Goal: Task Accomplishment & Management: Manage account settings

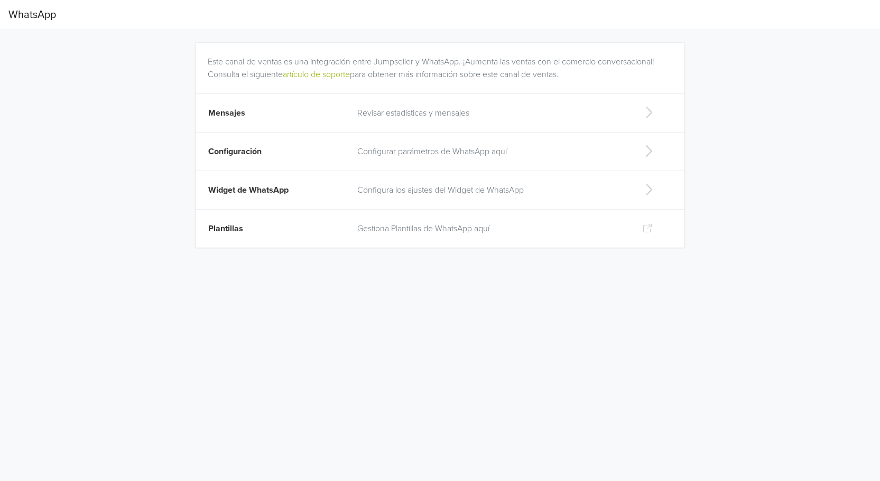
click at [443, 114] on p "Revisar estadísticas y mensajes" at bounding box center [491, 113] width 268 height 13
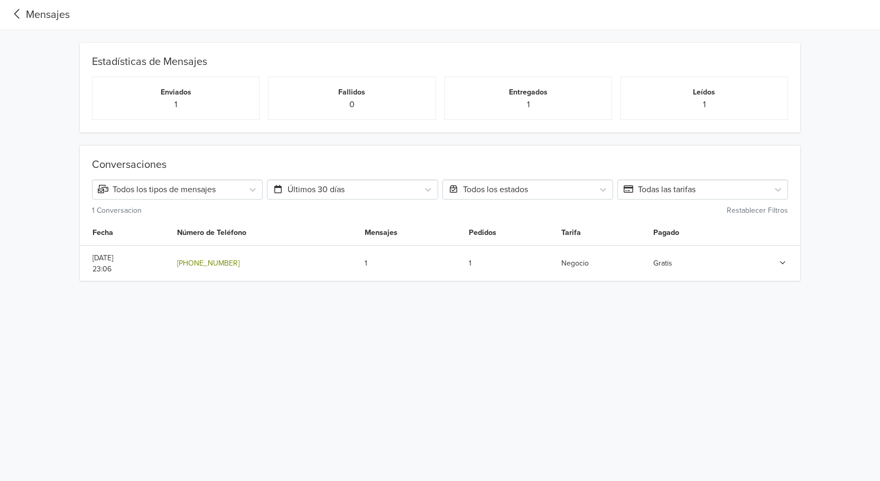
click at [239, 264] on link "[PHONE_NUMBER]" at bounding box center [208, 263] width 62 height 9
click at [781, 262] on icon at bounding box center [783, 262] width 10 height 7
click at [292, 369] on html "Mensajes Estadísticas de Mensajes Enviados 1 Fallidos 0 Entregados 1 Leídos 1 C…" at bounding box center [440, 184] width 880 height 369
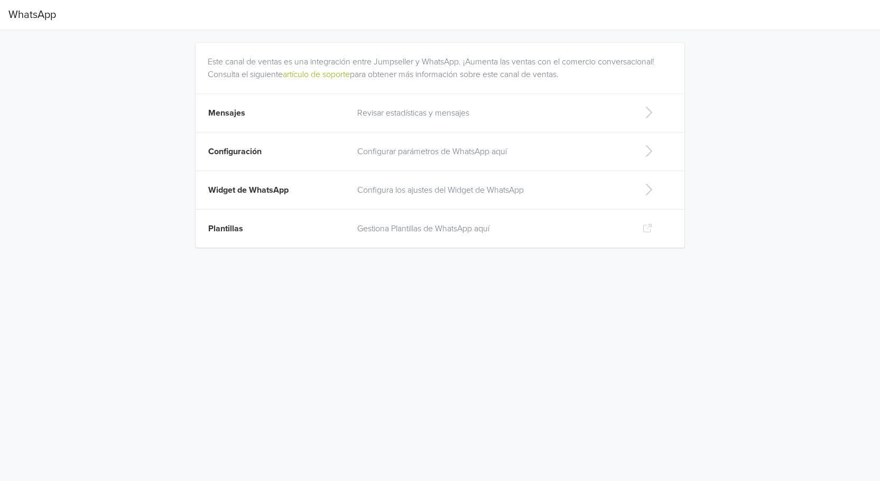
click at [424, 154] on p "Configurar parámetros de WhatsApp aquí" at bounding box center [491, 151] width 268 height 13
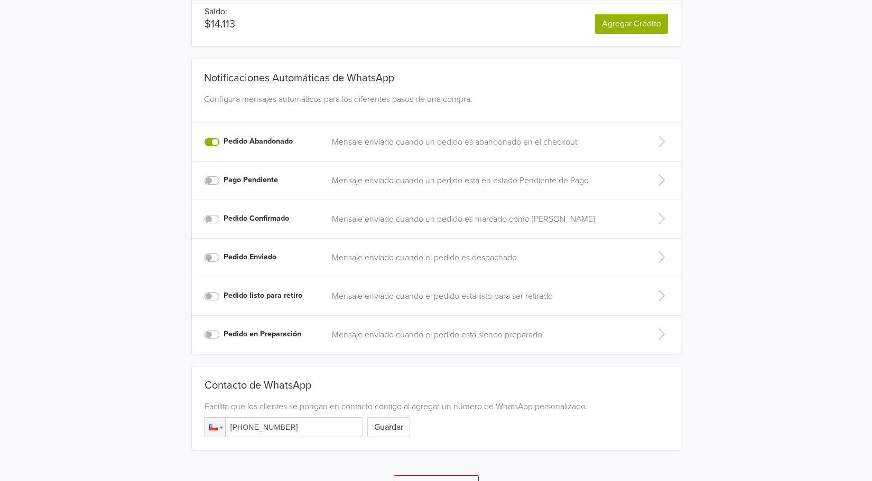
scroll to position [162, 0]
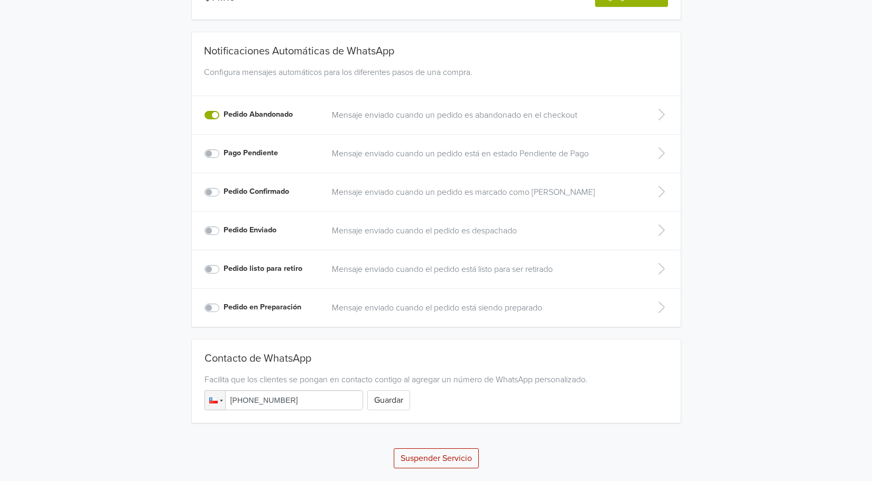
click at [436, 115] on p "Mensaje enviado cuando un pedido es abandonado en el checkout" at bounding box center [483, 115] width 303 height 13
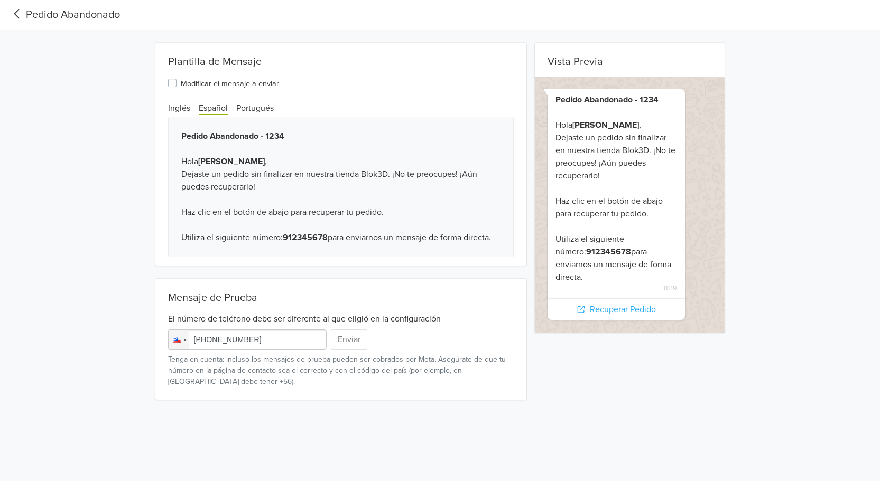
click at [20, 16] on icon at bounding box center [16, 14] width 17 height 14
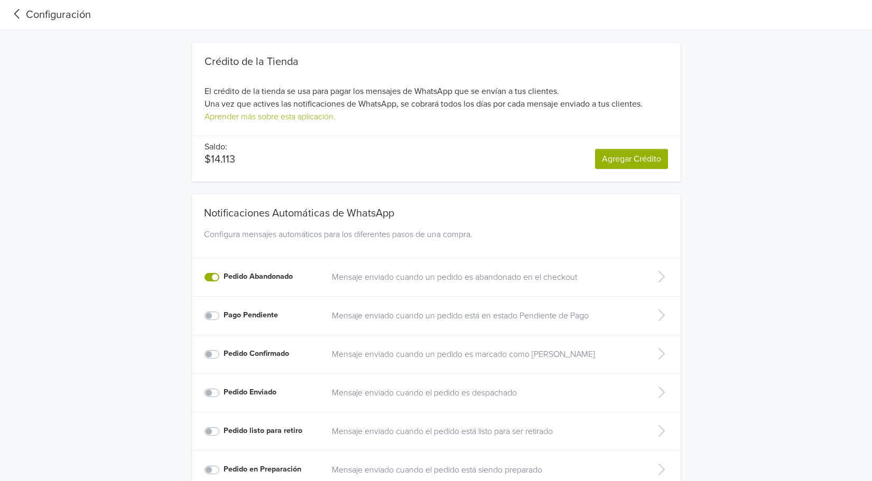
click at [43, 14] on div "Configuración" at bounding box center [49, 15] width 82 height 16
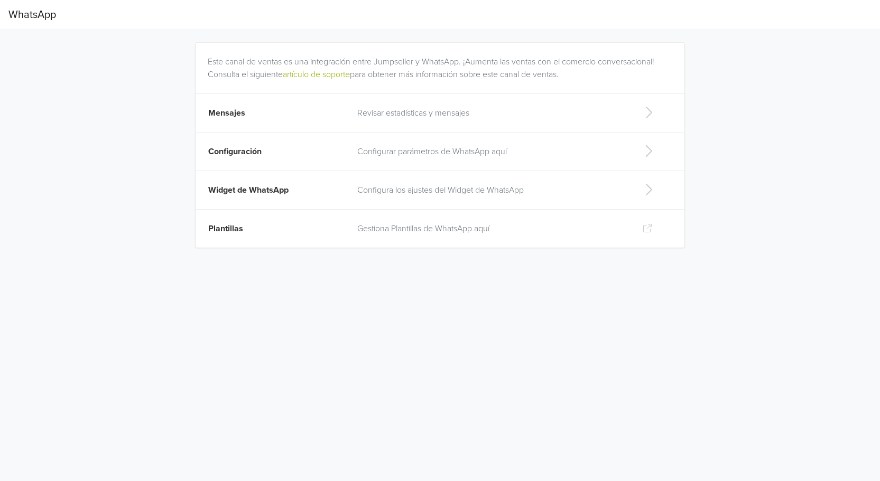
click at [447, 231] on p "Gestiona Plantillas de WhatsApp aquí" at bounding box center [491, 228] width 268 height 13
click at [417, 191] on p "Configura los ajustes del Widget de WhatsApp" at bounding box center [491, 190] width 268 height 13
select select "rb"
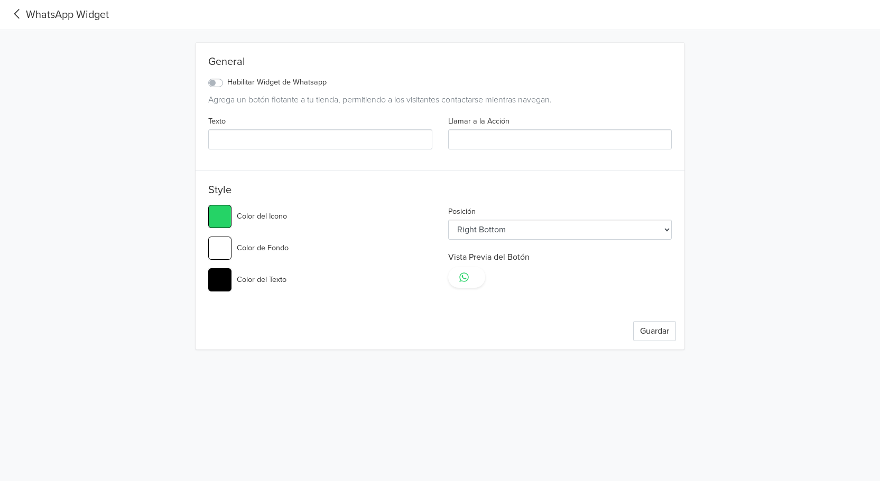
type input "#25d366"
select select "lt"
click at [227, 80] on label "Habilitar Widget de Whatsapp" at bounding box center [276, 83] width 99 height 12
click at [0, 0] on input "Habilitar Widget de Whatsapp" at bounding box center [0, 0] width 0 height 0
click at [509, 234] on select "Left Top Left Center Left Bottom Right Top Right Center Right Bottom" at bounding box center [560, 230] width 224 height 20
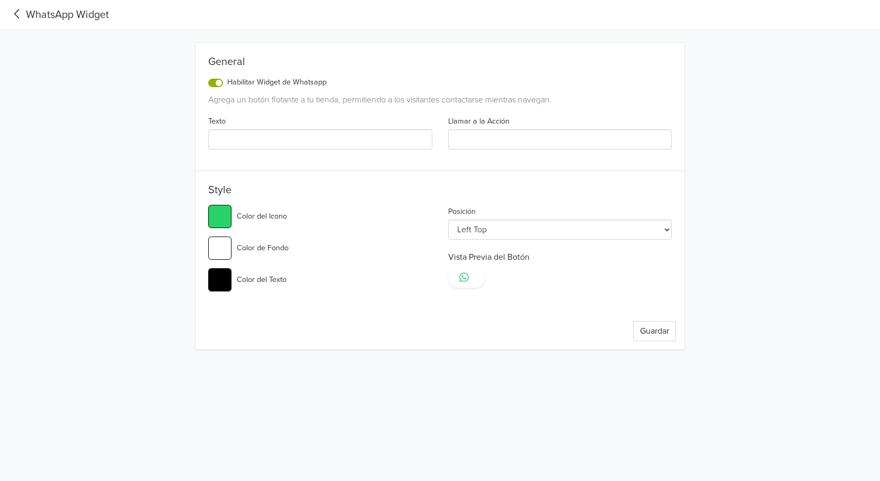
click at [698, 159] on div "General Habilitar Widget de Whatsapp Agrega un botón flotante a tu tienda, perm…" at bounding box center [440, 190] width 586 height 320
click at [189, 279] on div "General Habilitar Widget de Whatsapp Agrega un botón flotante a tu tienda, perm…" at bounding box center [440, 190] width 586 height 320
click at [147, 128] on div "General Habilitar Widget de Whatsapp Agrega un botón flotante a tu tienda, perm…" at bounding box center [440, 190] width 586 height 320
click at [152, 165] on div "General Habilitar Widget de Whatsapp Agrega un botón flotante a tu tienda, perm…" at bounding box center [440, 190] width 586 height 320
click at [227, 85] on label "Habilitar Widget de Whatsapp" at bounding box center [276, 83] width 99 height 12
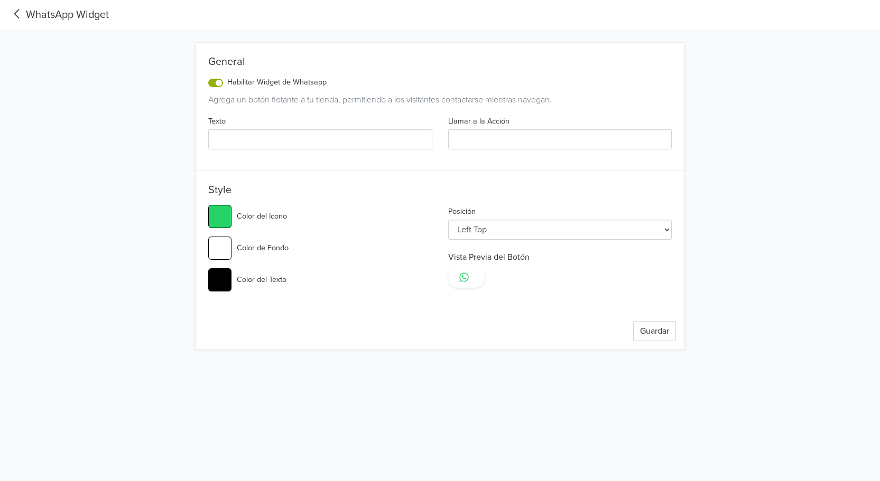
click at [0, 0] on input "Habilitar Widget de Whatsapp" at bounding box center [0, 0] width 0 height 0
type input "#25d366"
click at [16, 12] on icon at bounding box center [16, 14] width 17 height 14
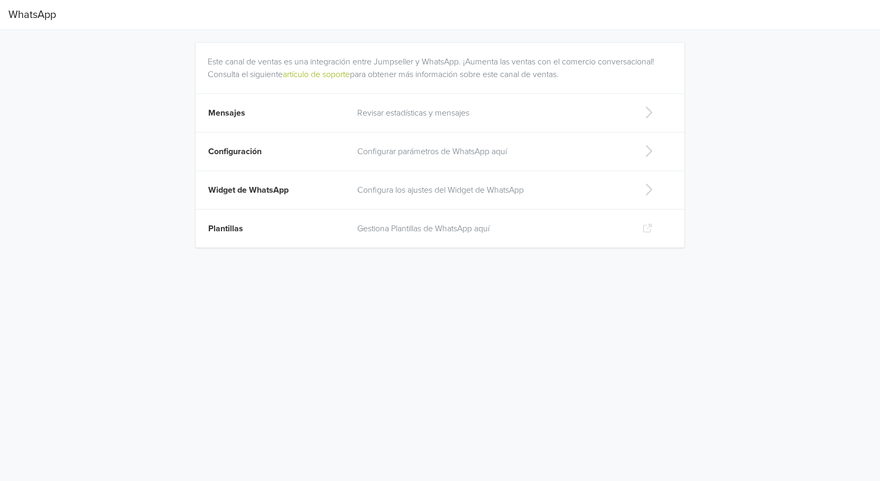
click at [437, 157] on p "Configurar parámetros de WhatsApp aquí" at bounding box center [491, 151] width 268 height 13
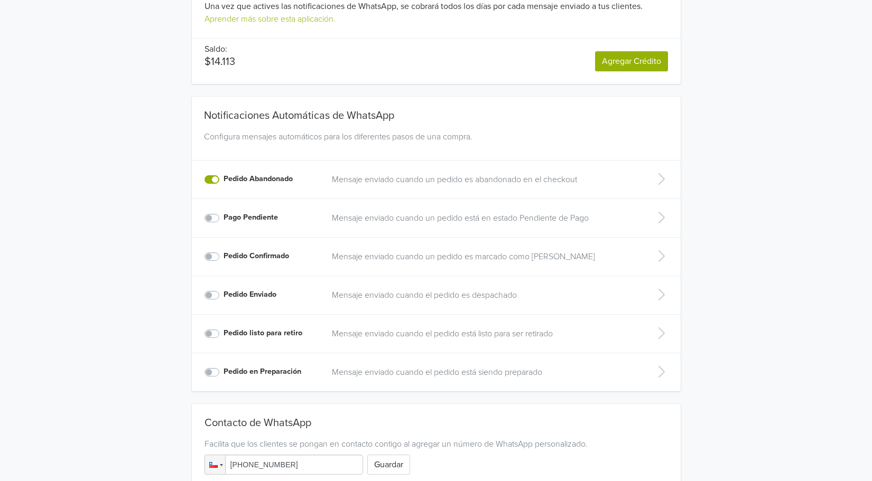
scroll to position [162, 0]
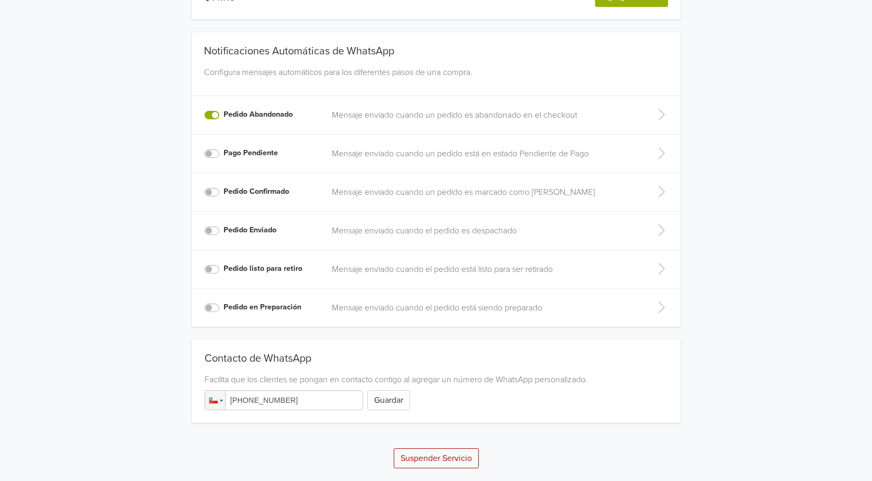
click at [425, 117] on p "Mensaje enviado cuando un pedido es abandonado en el checkout" at bounding box center [483, 115] width 303 height 13
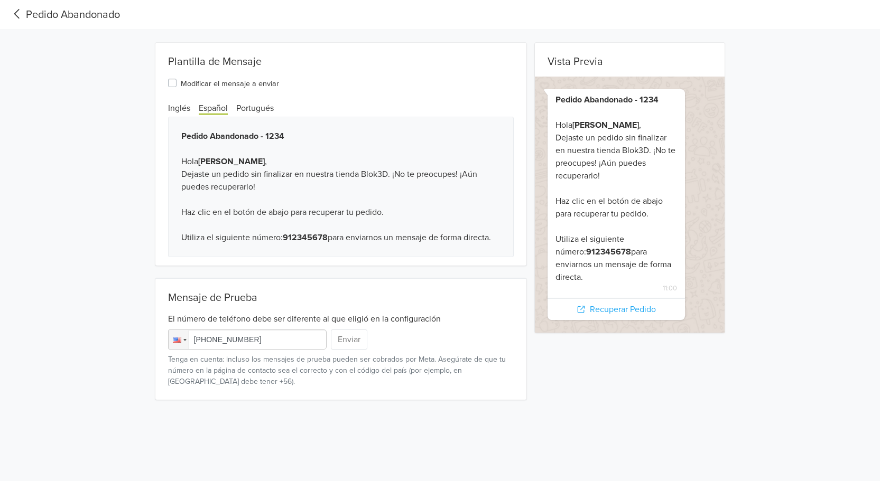
click at [9, 8] on icon at bounding box center [16, 14] width 17 height 14
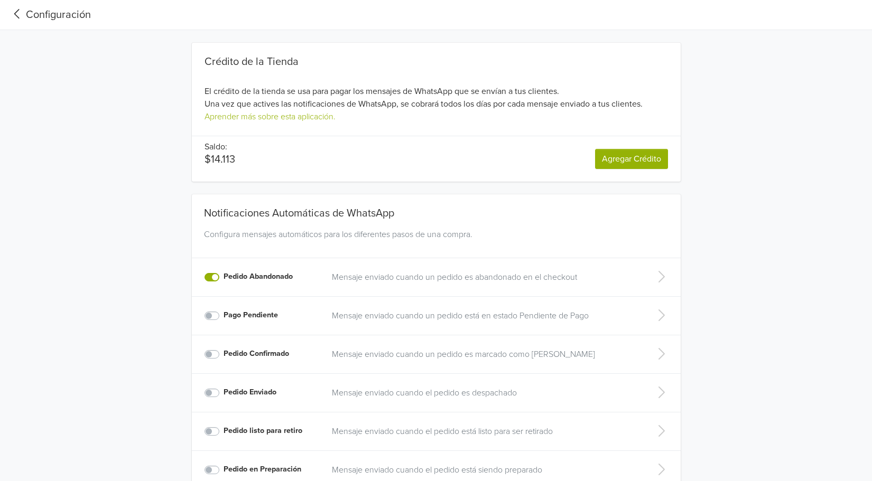
click at [20, 15] on icon at bounding box center [16, 14] width 17 height 14
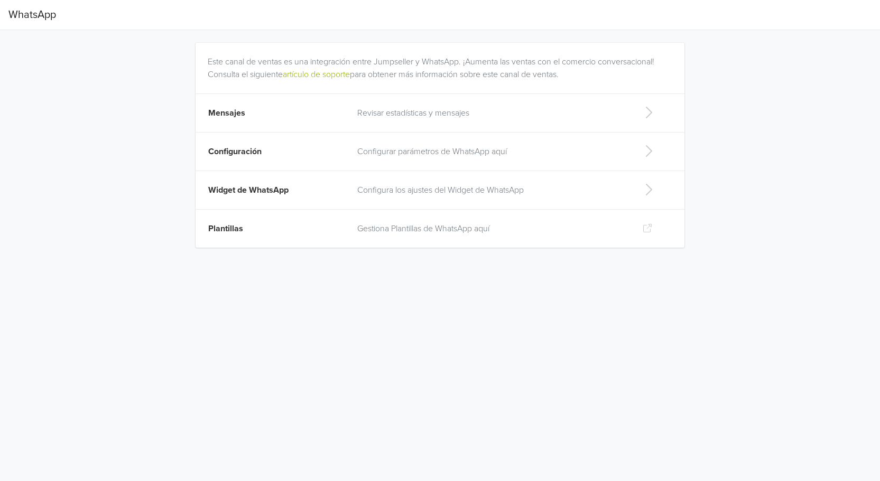
click at [447, 117] on p "Revisar estadísticas y mensajes" at bounding box center [491, 113] width 268 height 13
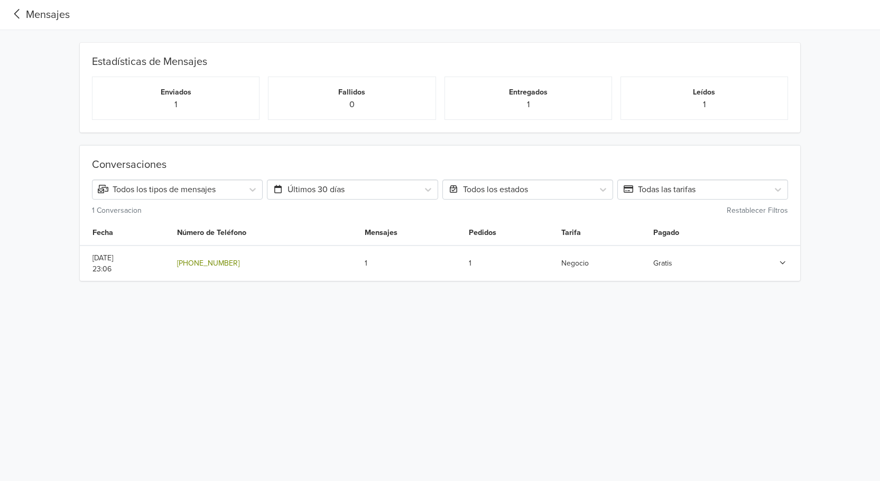
click at [236, 265] on link "[PHONE_NUMBER]" at bounding box center [208, 263] width 62 height 9
click at [24, 10] on icon at bounding box center [16, 14] width 17 height 14
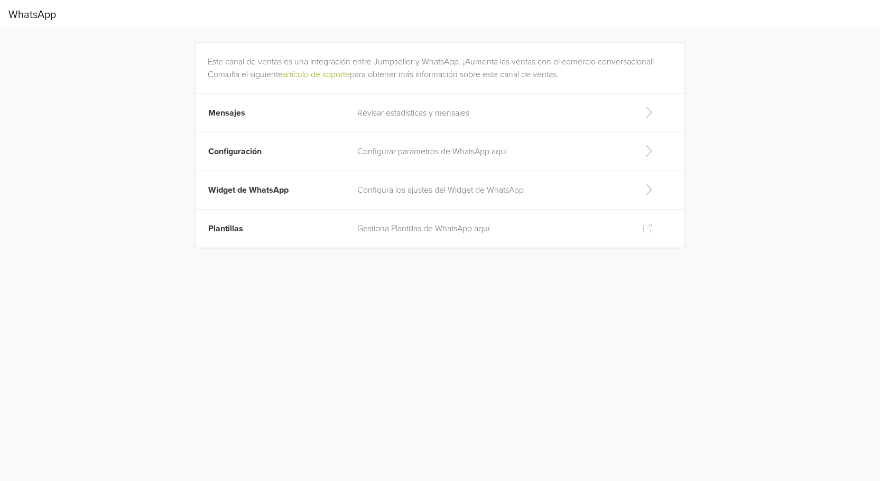
click at [474, 188] on p "Configura los ajustes del Widget de WhatsApp" at bounding box center [491, 190] width 268 height 13
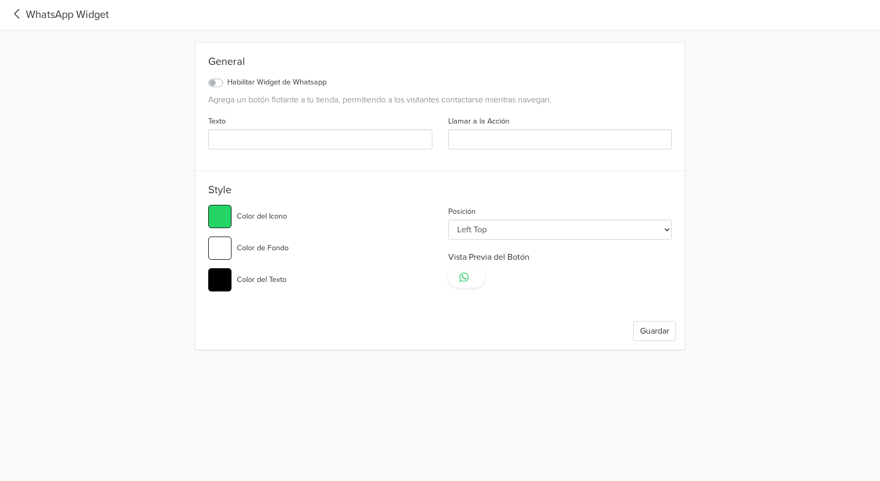
type input "#25d366"
click at [83, 12] on div "WhatsApp Widget" at bounding box center [58, 15] width 100 height 16
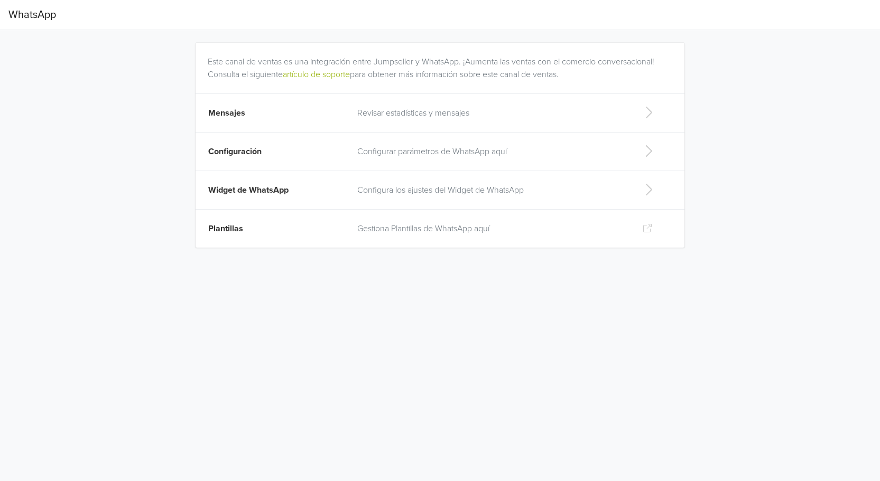
click at [386, 150] on p "Configurar parámetros de WhatsApp aquí" at bounding box center [491, 151] width 268 height 13
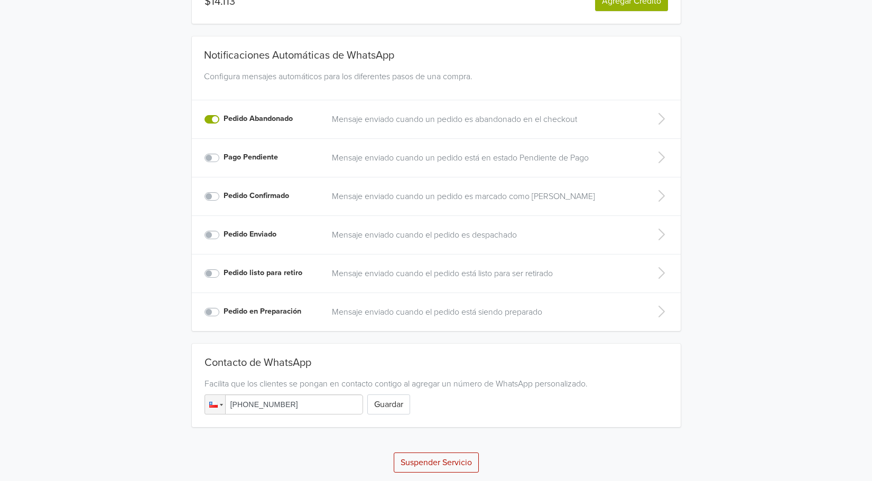
scroll to position [162, 0]
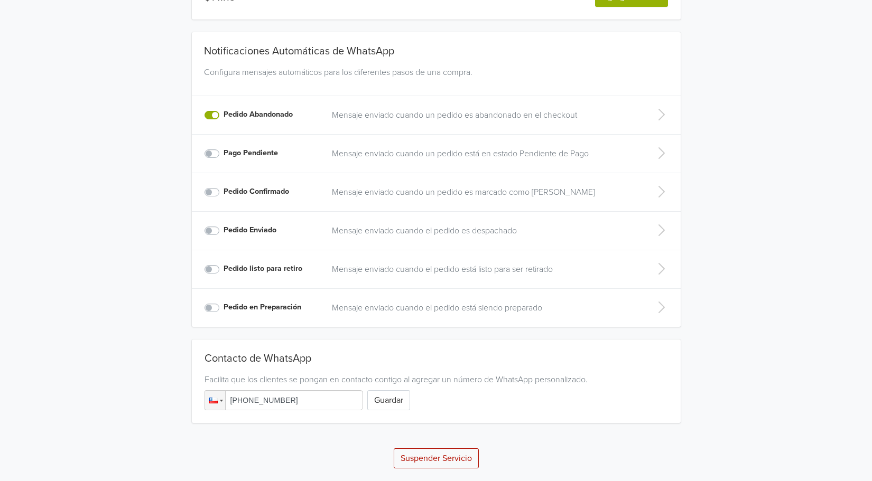
click at [456, 126] on td "Mensaje enviado cuando un pedido es abandonado en el checkout" at bounding box center [483, 115] width 316 height 39
click at [476, 111] on p "Mensaje enviado cuando un pedido es abandonado en el checkout" at bounding box center [483, 115] width 303 height 13
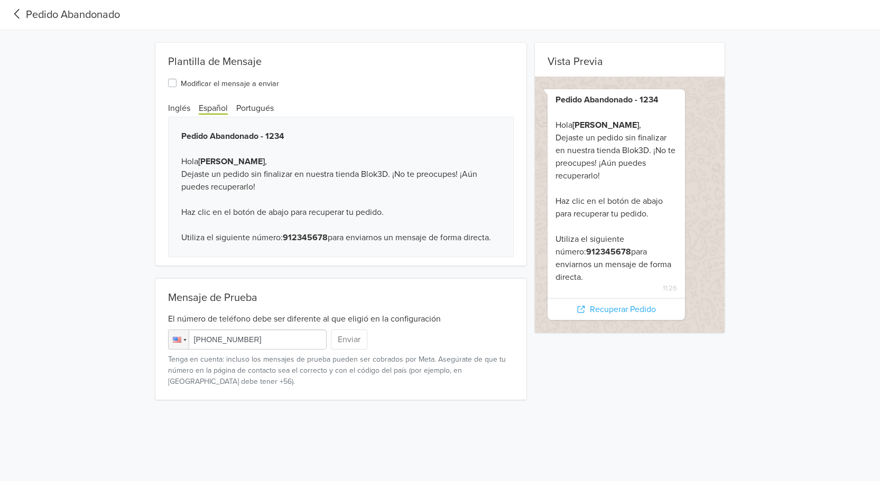
drag, startPoint x: 273, startPoint y: 343, endPoint x: 201, endPoint y: 342, distance: 71.8
click at [201, 342] on input "+1 (555) 867-5608" at bounding box center [247, 340] width 158 height 20
click at [261, 343] on input "+1 (555) 867-5608" at bounding box center [247, 340] width 158 height 20
drag, startPoint x: 272, startPoint y: 343, endPoint x: 182, endPoint y: 339, distance: 90.4
click at [182, 340] on div "Phone +1 (555) 867-5608" at bounding box center [247, 340] width 158 height 20
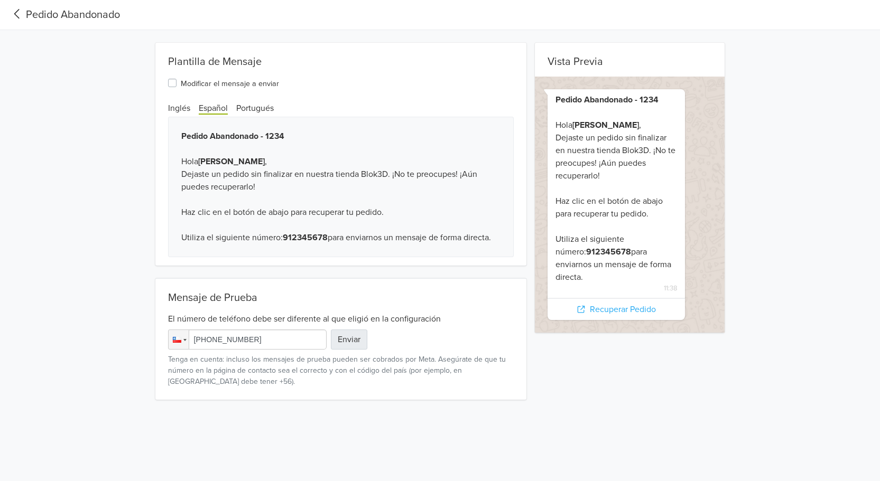
type input "+56 976 431 914"
click at [351, 344] on button "Enviar" at bounding box center [349, 340] width 36 height 20
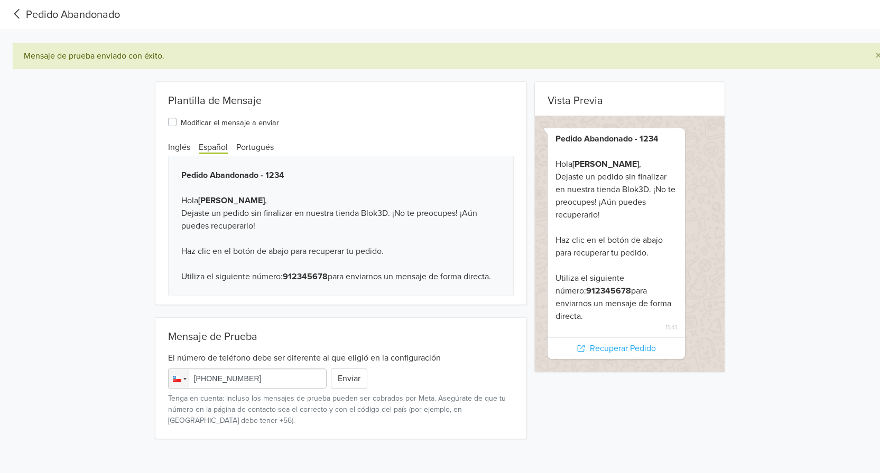
click at [20, 15] on icon at bounding box center [16, 14] width 17 height 14
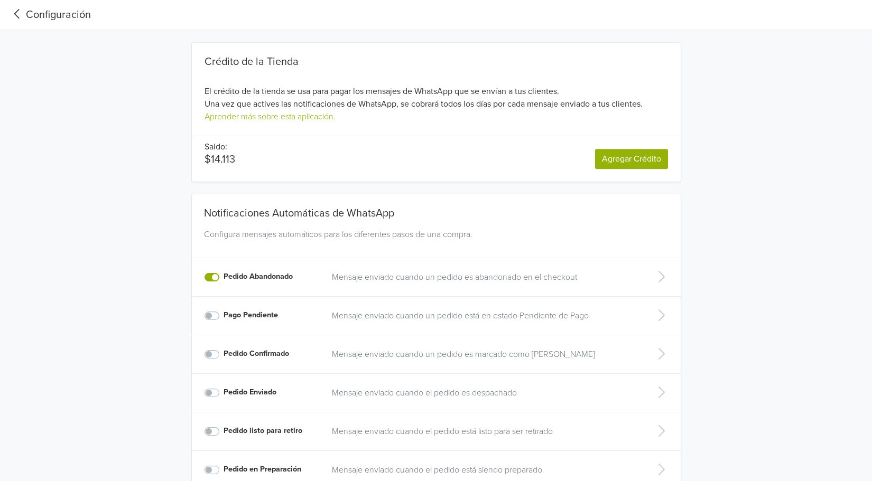
click at [20, 13] on icon at bounding box center [16, 14] width 17 height 14
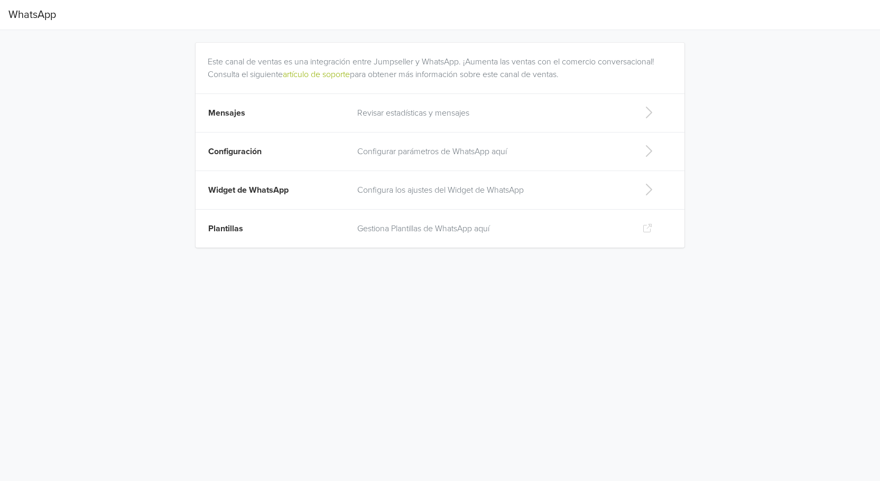
click at [313, 108] on td "Mensajes" at bounding box center [272, 113] width 155 height 39
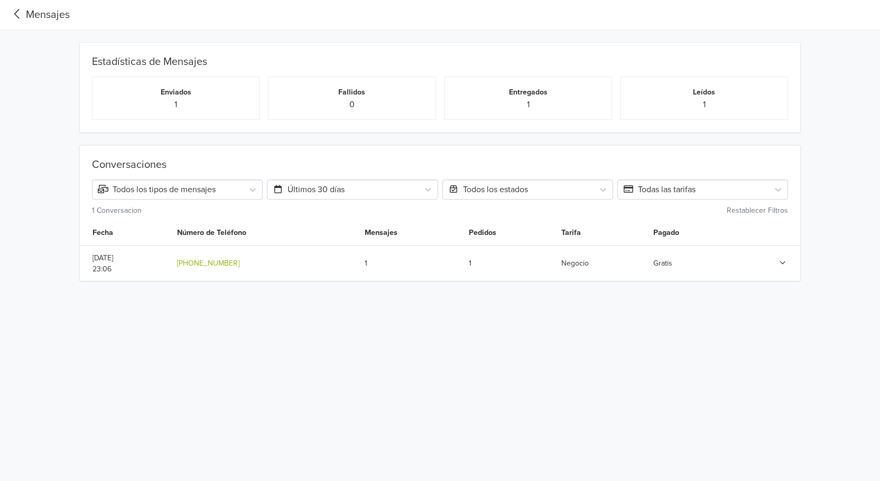
click at [406, 306] on html "Mensajes Estadísticas de Mensajes Enviados 1 Fallidos 0 Entregados 1 Leídos 1 C…" at bounding box center [440, 153] width 880 height 306
click at [749, 306] on html "Mensajes Estadísticas de Mensajes Enviados 1 Fallidos 0 Entregados 1 Leídos 1 C…" at bounding box center [440, 153] width 880 height 306
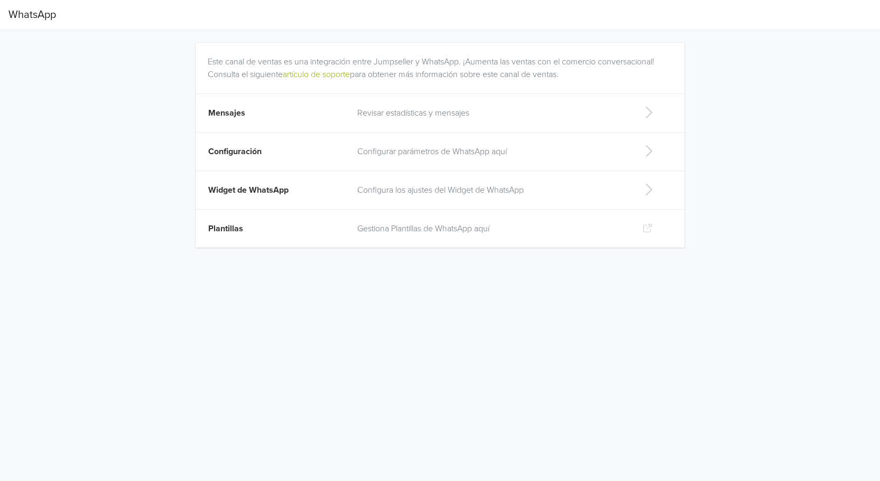
click at [440, 119] on p "Revisar estadísticas y mensajes" at bounding box center [491, 113] width 268 height 13
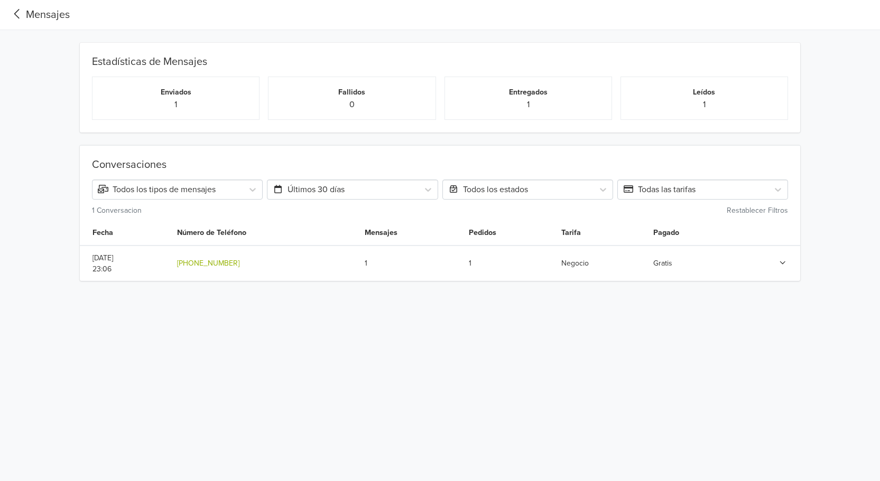
click at [507, 306] on html "Mensajes Estadísticas de Mensajes Enviados 1 Fallidos 0 Entregados 1 Leídos 1 C…" at bounding box center [440, 153] width 880 height 306
click at [739, 306] on html "Mensajes Estadísticas de Mensajes Enviados 1 Fallidos 0 Entregados 1 Leídos 1 C…" at bounding box center [440, 153] width 880 height 306
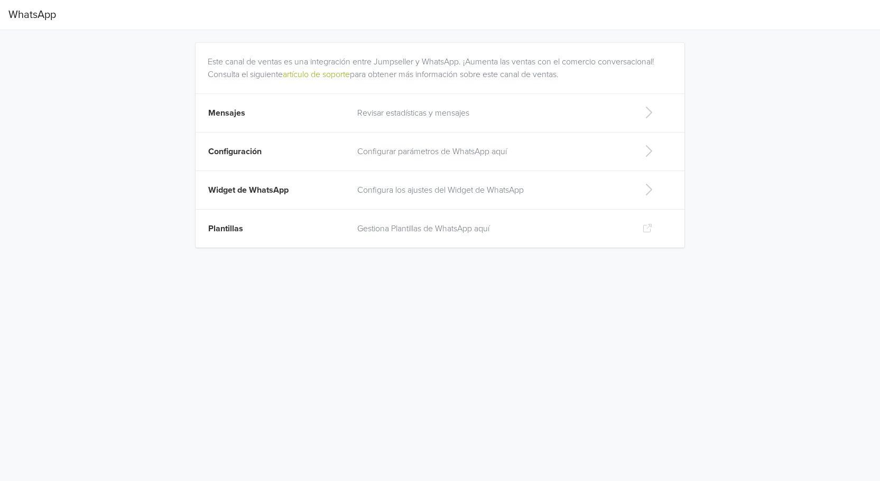
click at [456, 113] on p "Revisar estadísticas y mensajes" at bounding box center [491, 113] width 268 height 13
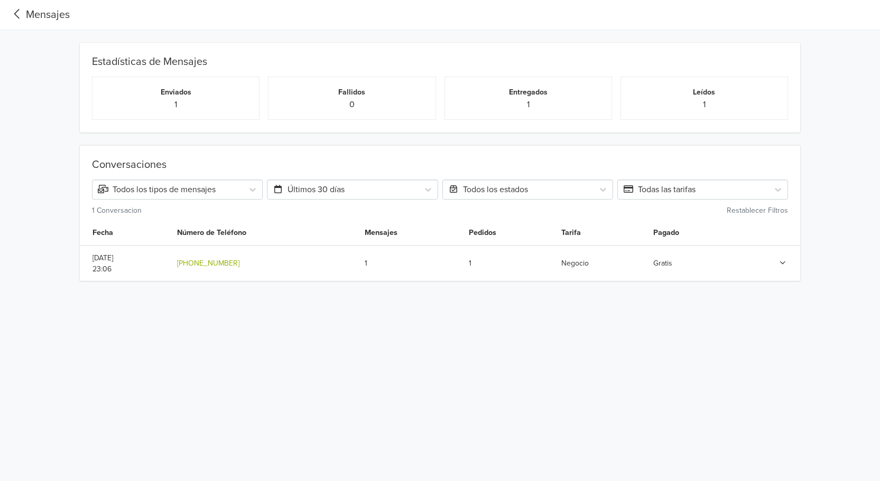
click at [408, 306] on html "Mensajes Estadísticas de Mensajes Enviados 1 Fallidos 0 Entregados 1 Leídos 1 C…" at bounding box center [440, 153] width 880 height 306
